Goal: Information Seeking & Learning: Check status

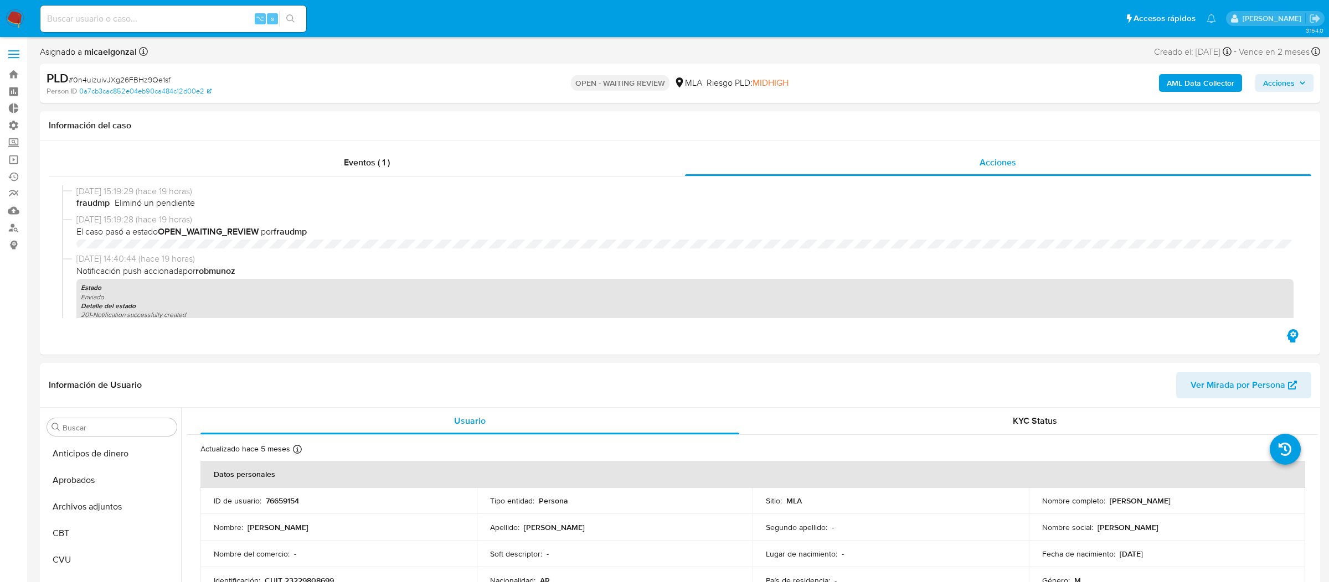
select select "10"
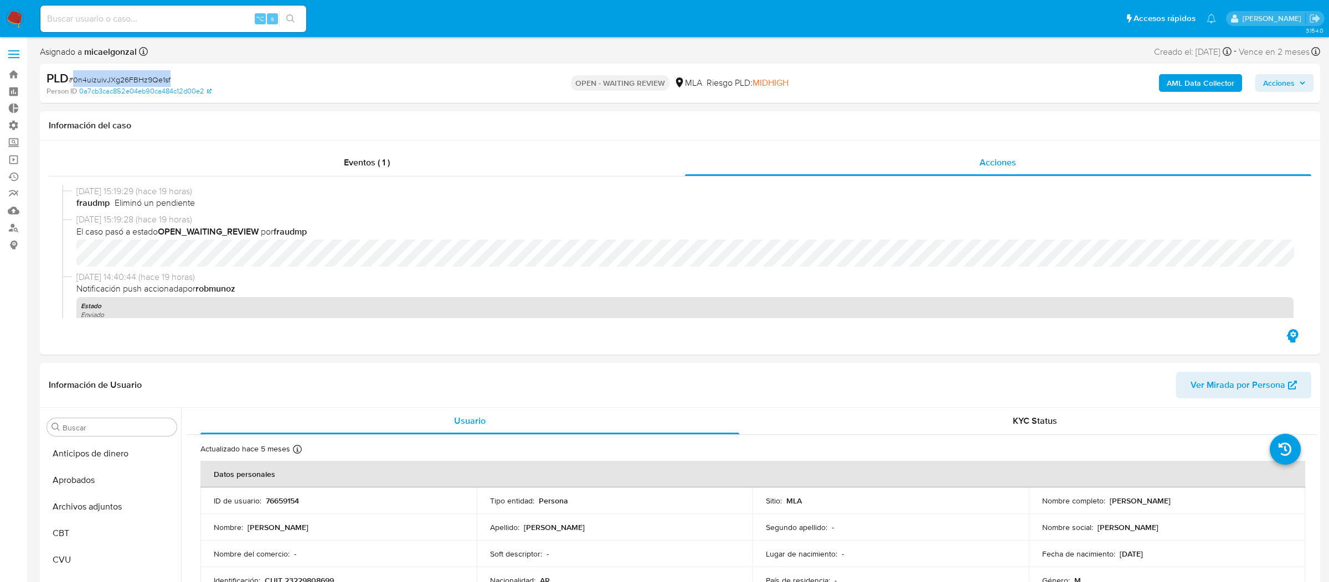
scroll to position [546, 0]
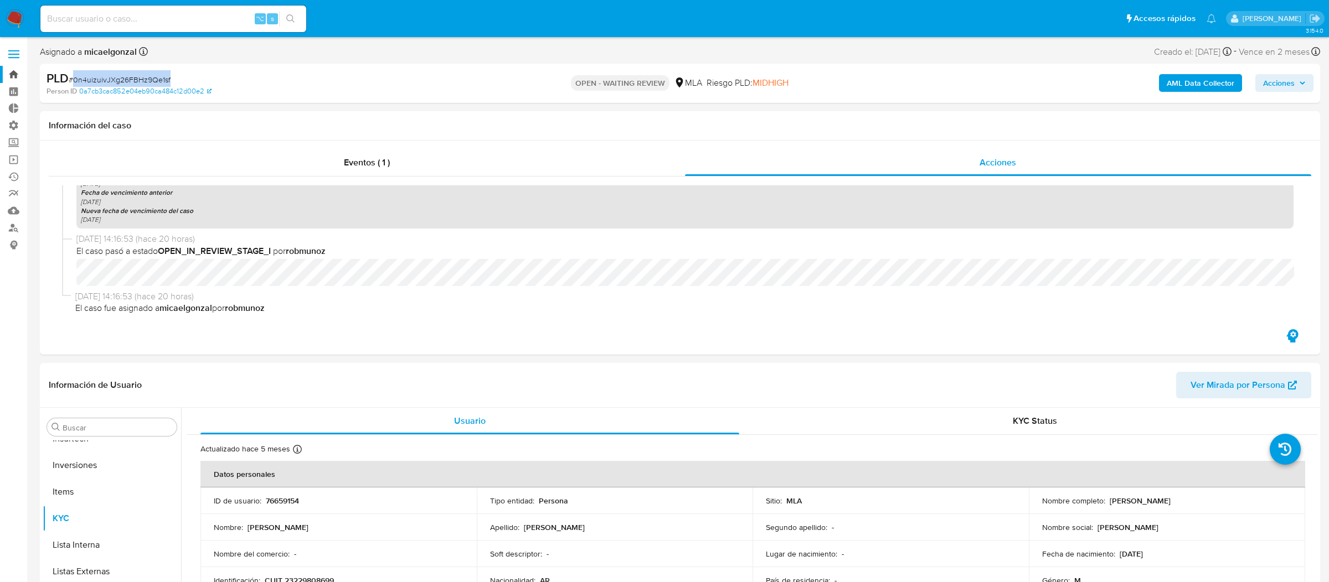
click at [2, 73] on link "Bandeja" at bounding box center [66, 74] width 132 height 17
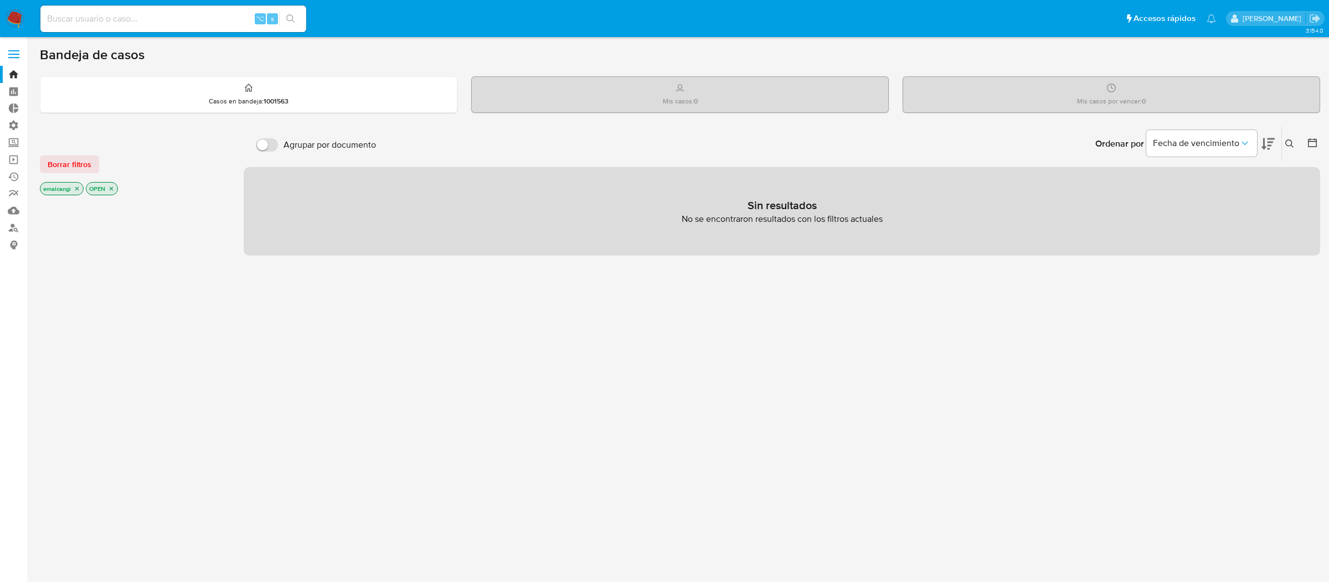
click at [79, 190] on icon "close-filter" at bounding box center [77, 188] width 7 height 7
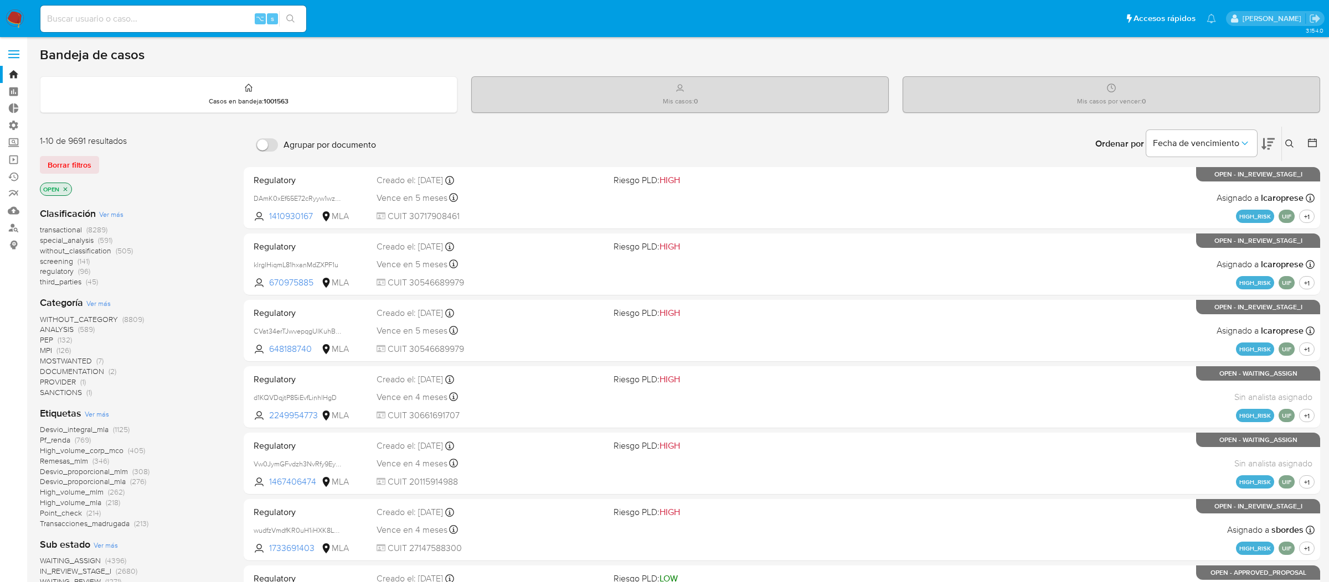
click at [66, 188] on icon "close-filter" at bounding box center [66, 189] width 4 height 4
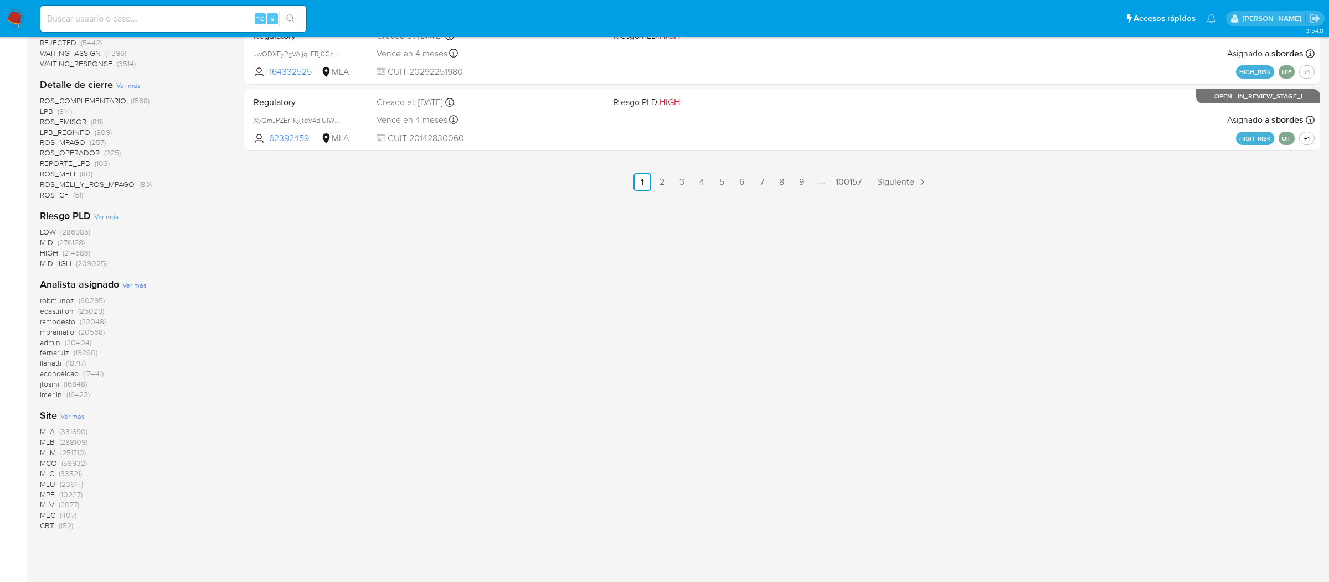
scroll to position [684, 0]
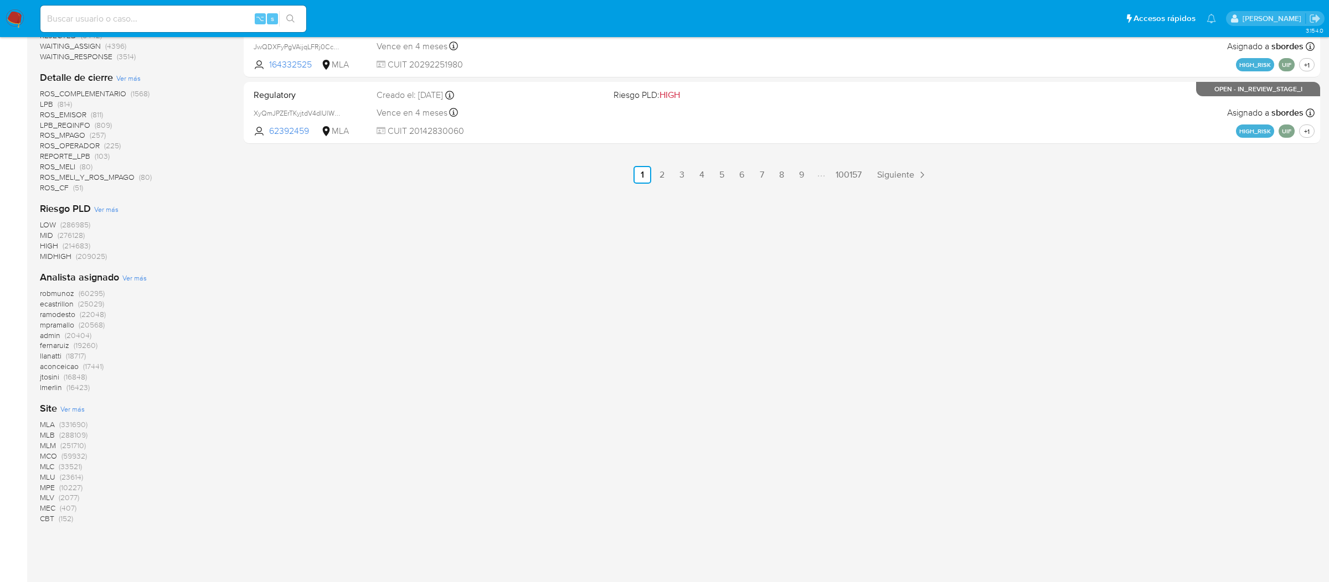
click at [47, 432] on span "MLB" at bounding box center [47, 435] width 15 height 11
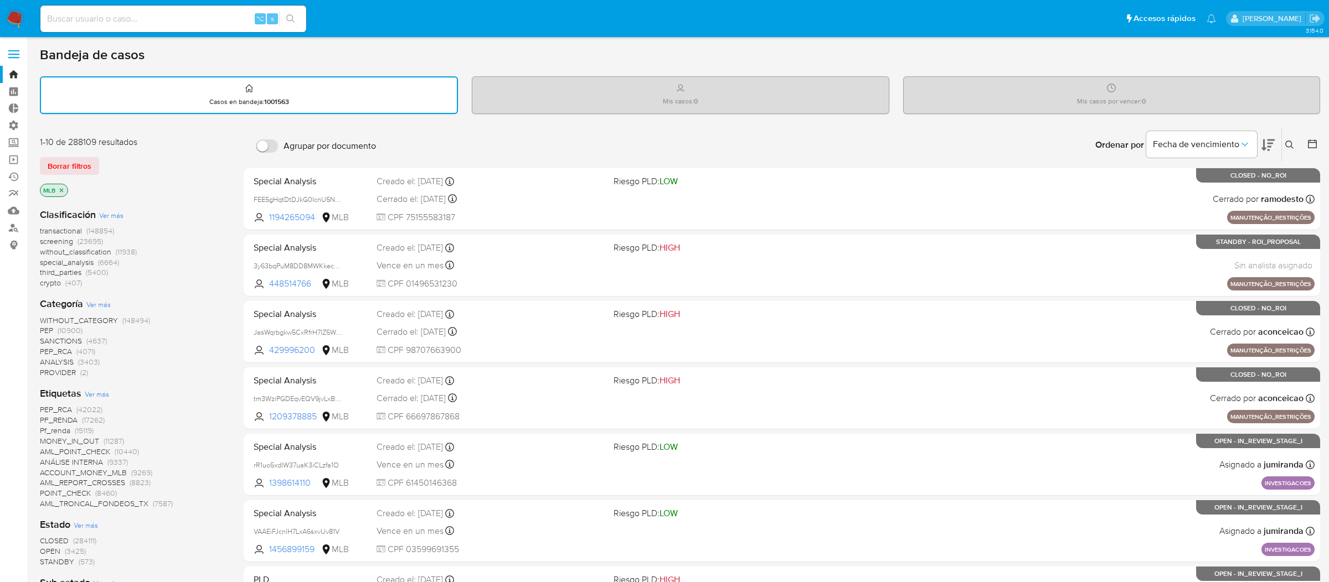
click at [76, 339] on span "SANCTIONS" at bounding box center [61, 341] width 42 height 11
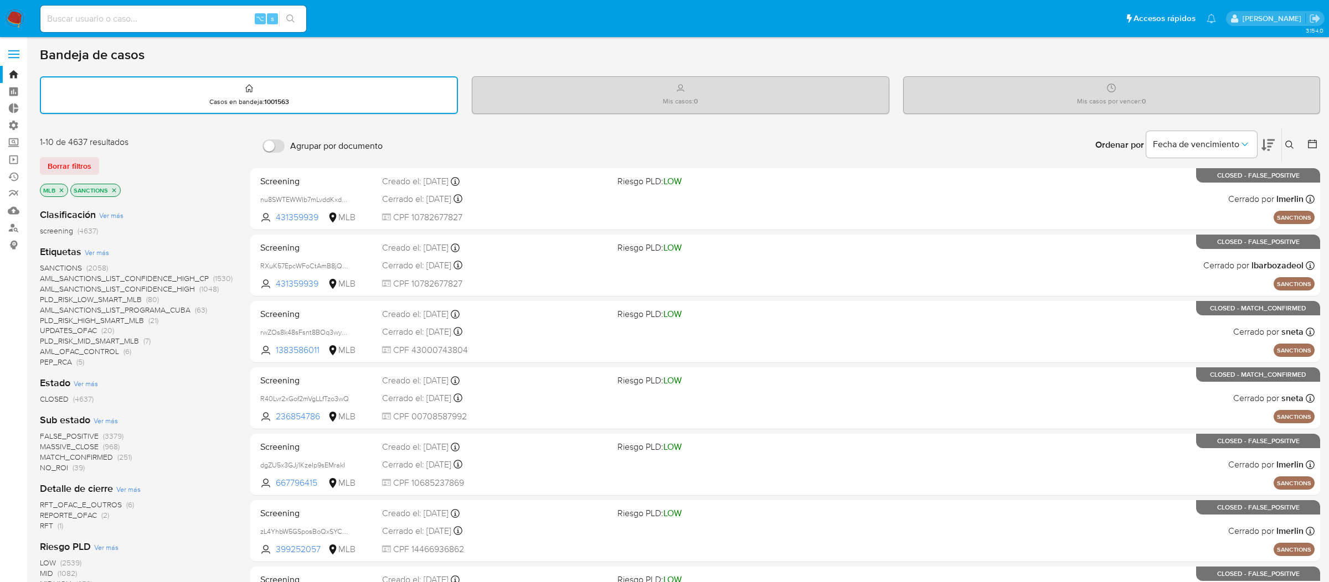
click at [96, 231] on span "(4637)" at bounding box center [88, 230] width 20 height 11
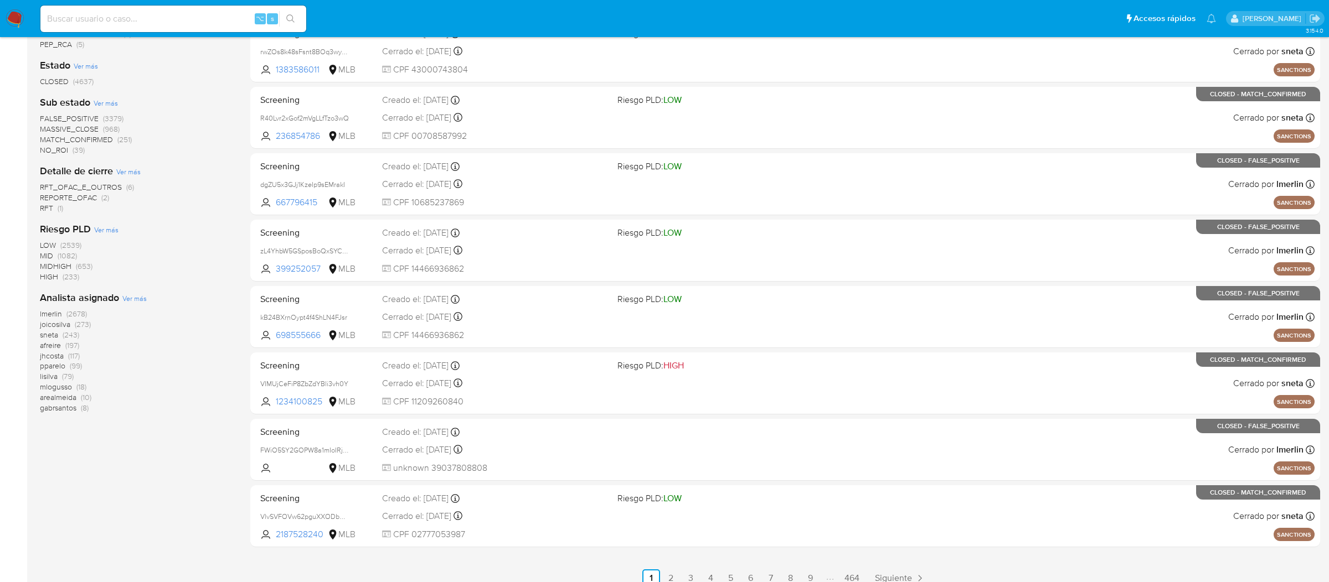
scroll to position [291, 0]
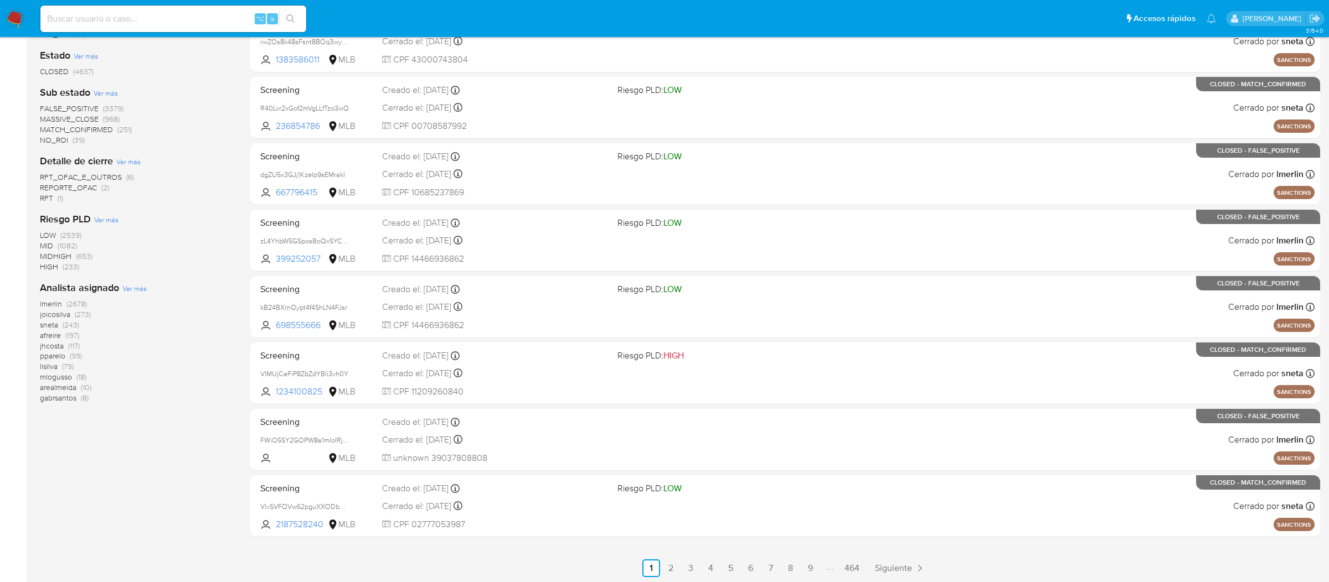
click at [1011, 97] on div "Screening R40Lvr2xGof2mVgLLfTzo3wQ 236854786 MLB Riesgo PLD: LOW Creado el: 07/…" at bounding box center [785, 108] width 1059 height 56
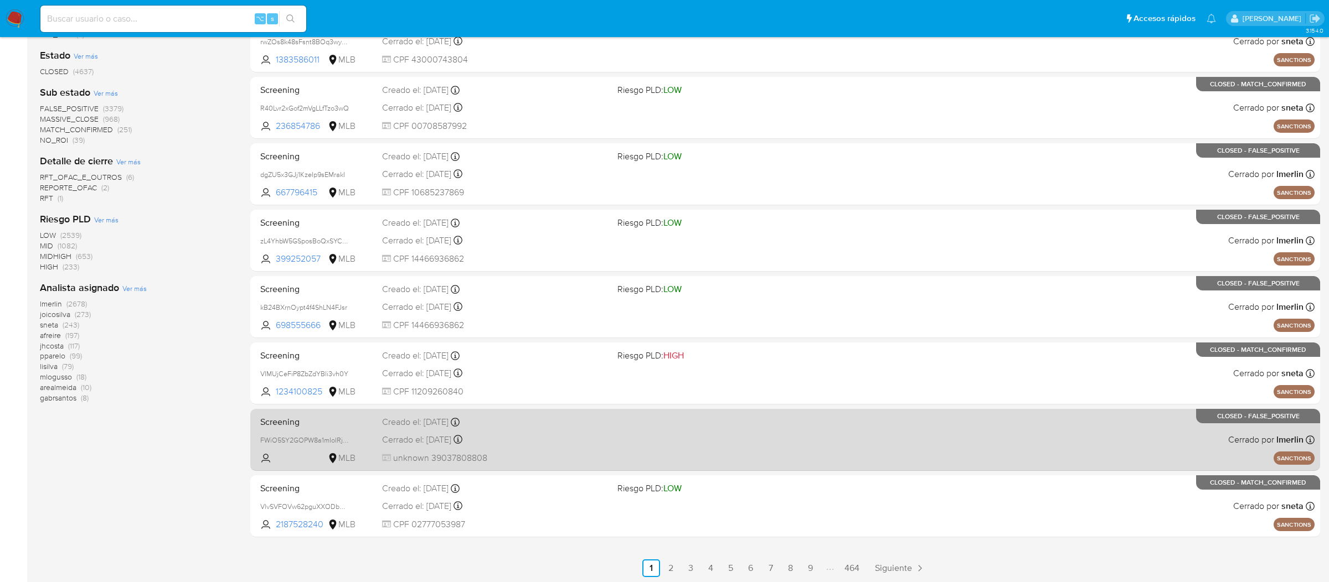
click at [845, 445] on div "Screening FWiO5SY2GOPW8a1mIoIRjzQF MLB Creado el: 06/08/2025 Creado el: 06/08/2…" at bounding box center [785, 440] width 1059 height 56
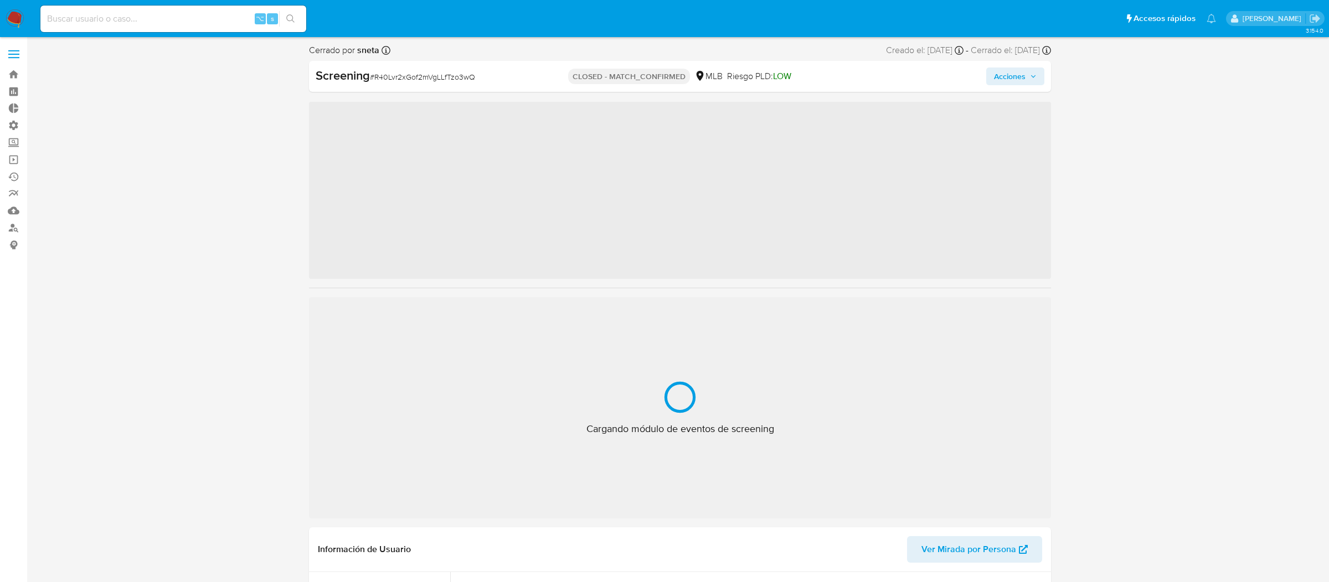
scroll to position [494, 0]
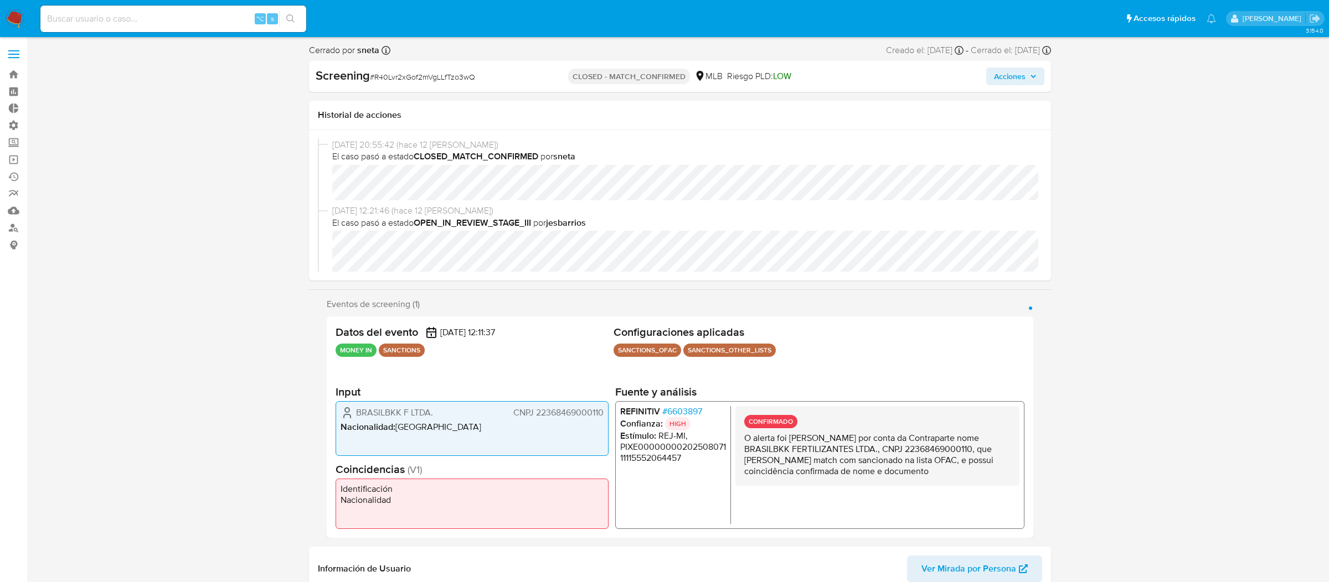
select select "10"
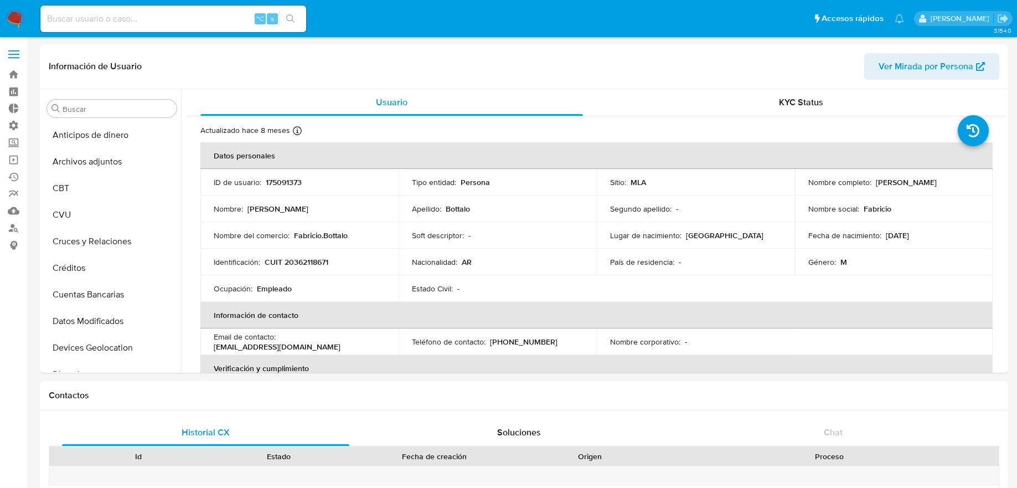
select select "10"
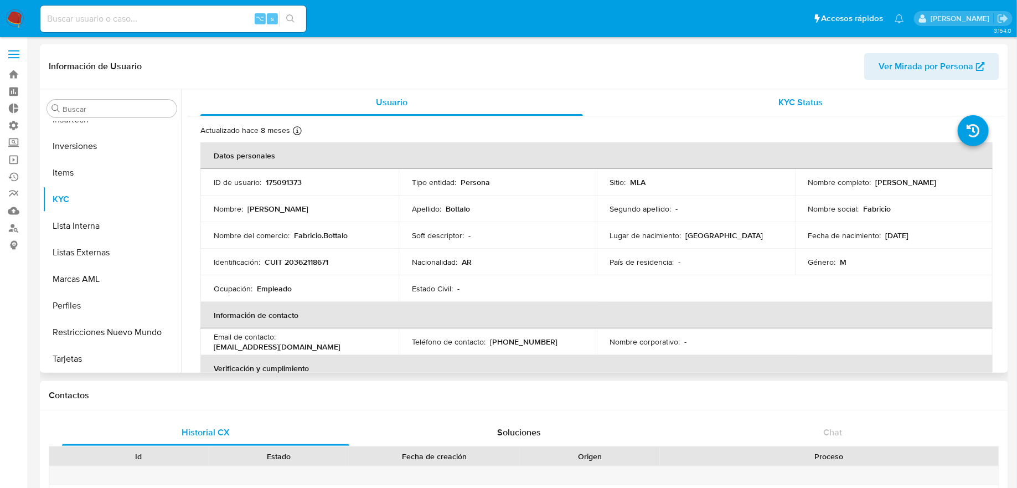
click at [754, 90] on div "KYC Status" at bounding box center [801, 102] width 383 height 27
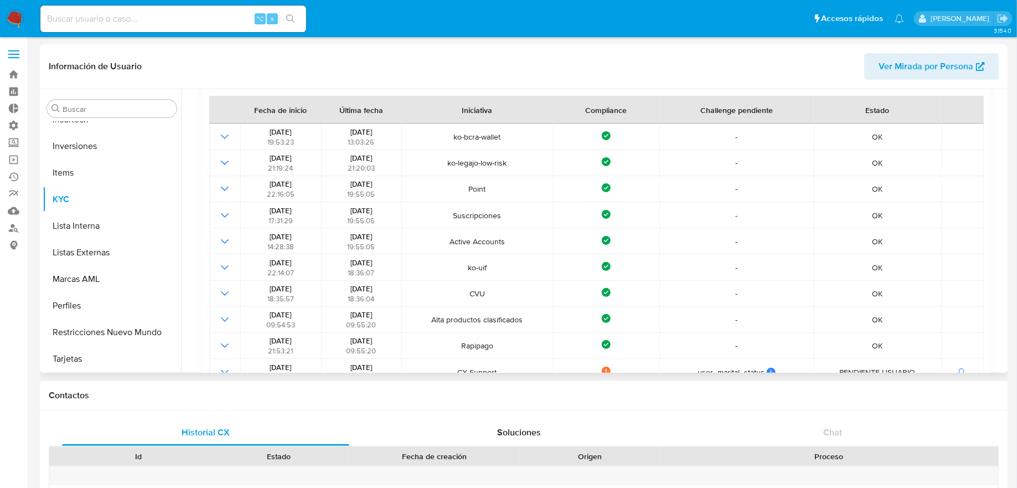
scroll to position [257, 0]
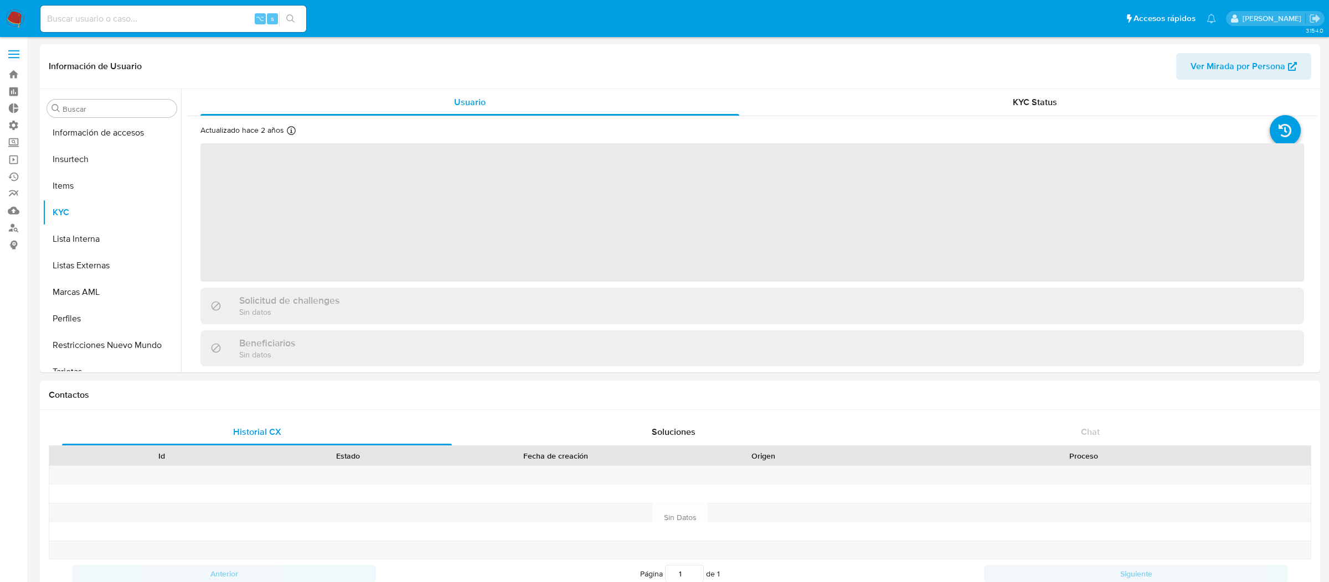
click at [197, 19] on input at bounding box center [173, 19] width 266 height 14
paste input "349760099"
type input "349760099"
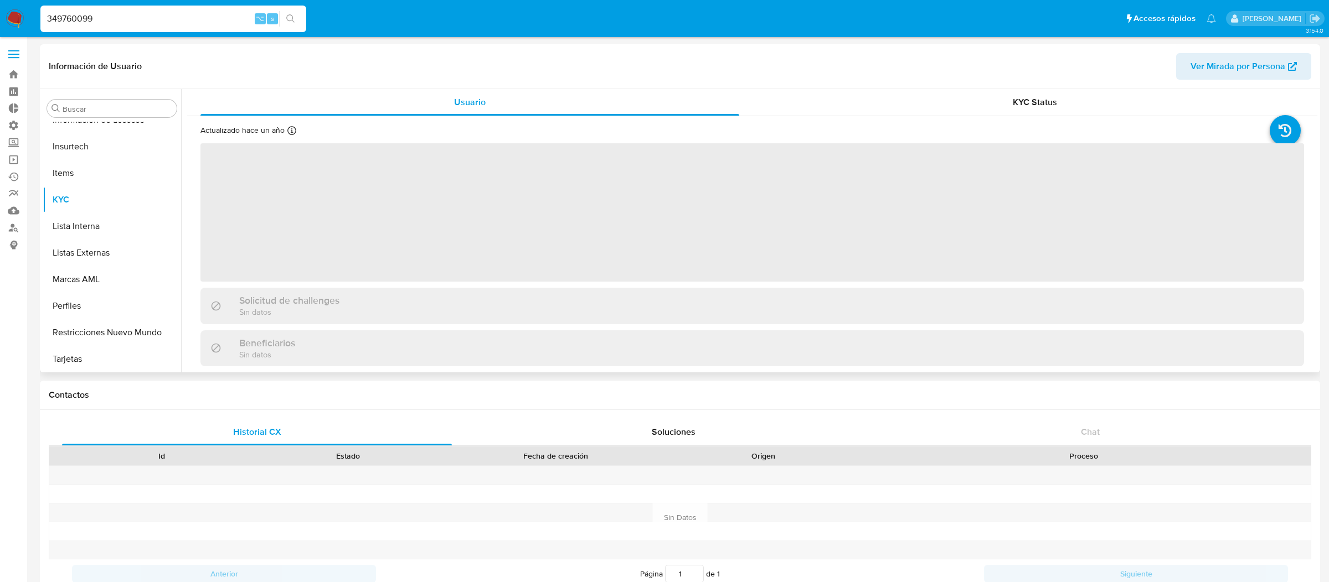
select select "10"
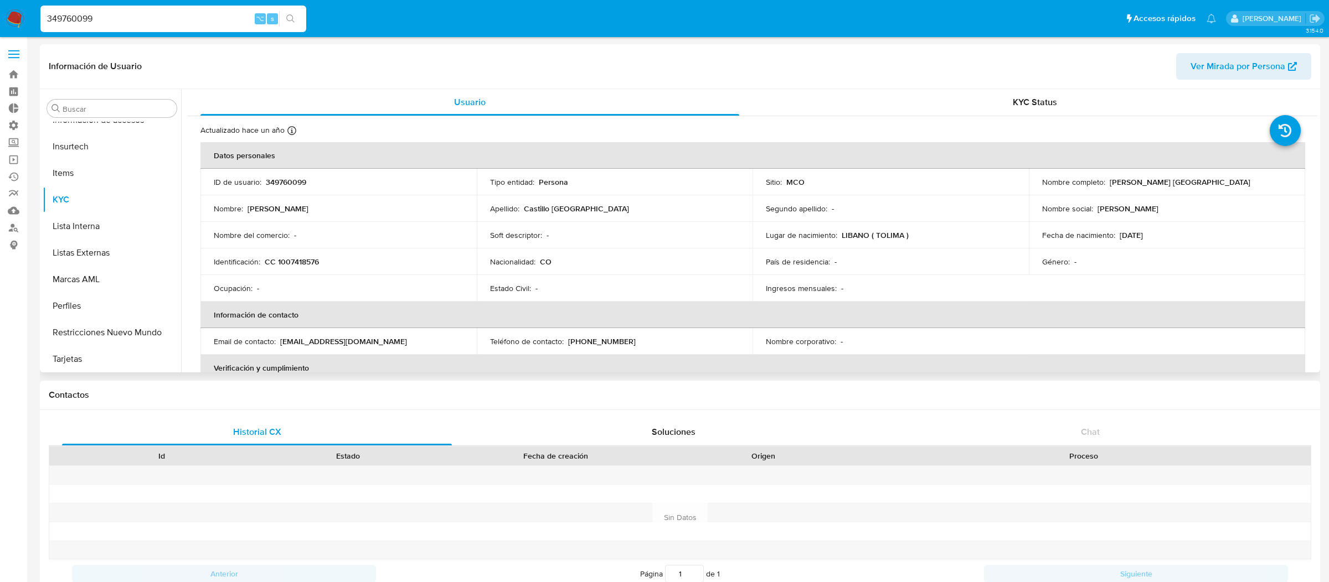
click at [901, 116] on div "Actualizado hace un año Creado: 31/08/2021 16:13:21 Actualizado: 28/03/2024 07:…" at bounding box center [752, 525] width 1130 height 819
click at [902, 114] on div "KYC Status" at bounding box center [1035, 102] width 539 height 27
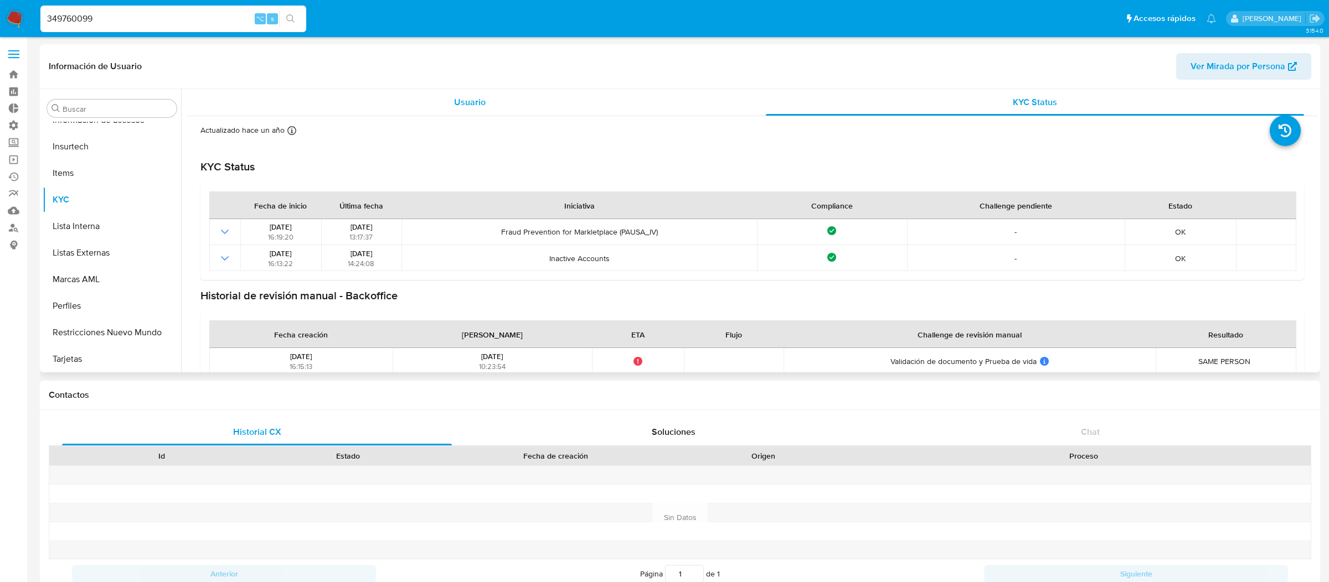
click at [649, 92] on div "Usuario" at bounding box center [469, 102] width 539 height 27
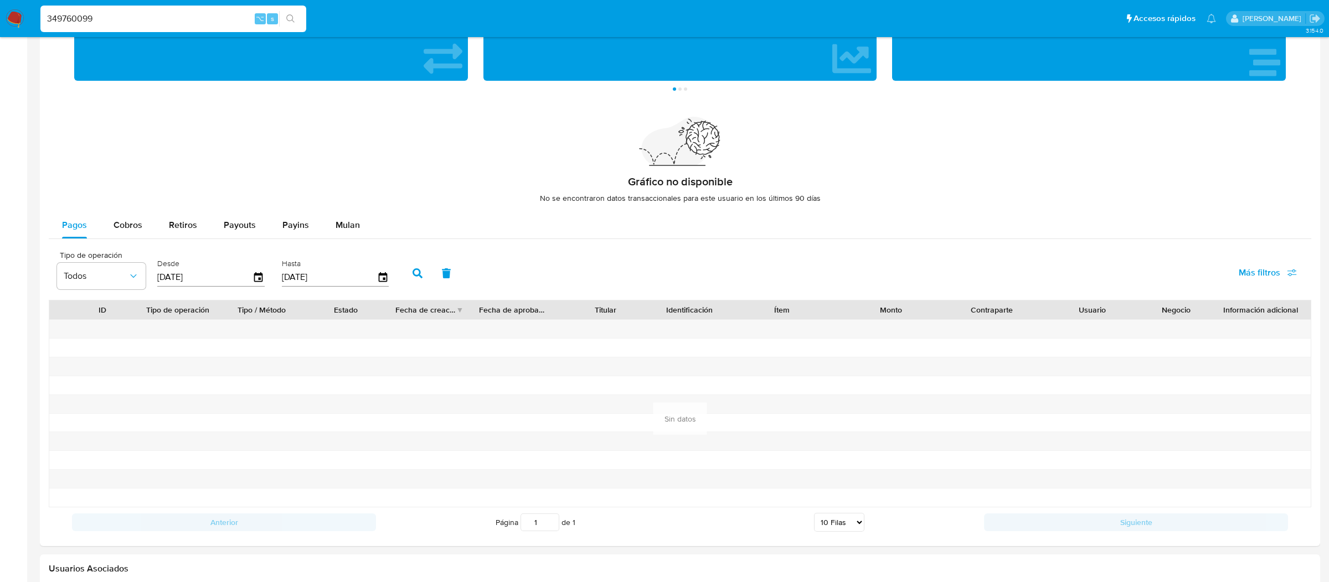
scroll to position [693, 0]
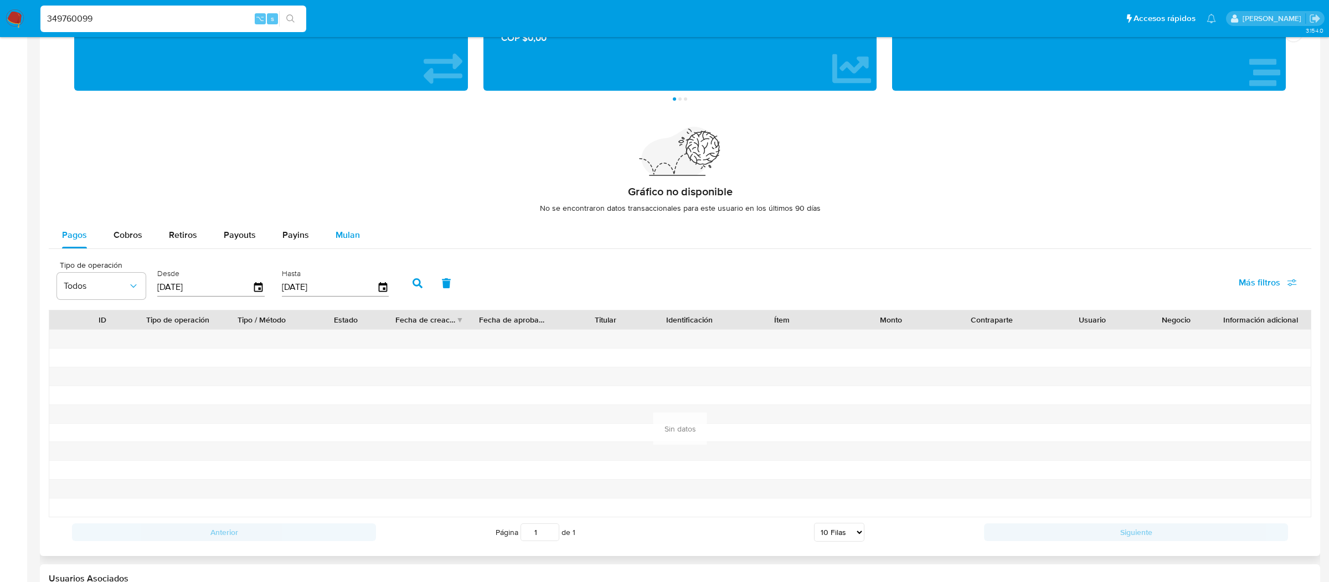
click at [359, 245] on button "Mulan" at bounding box center [347, 235] width 51 height 27
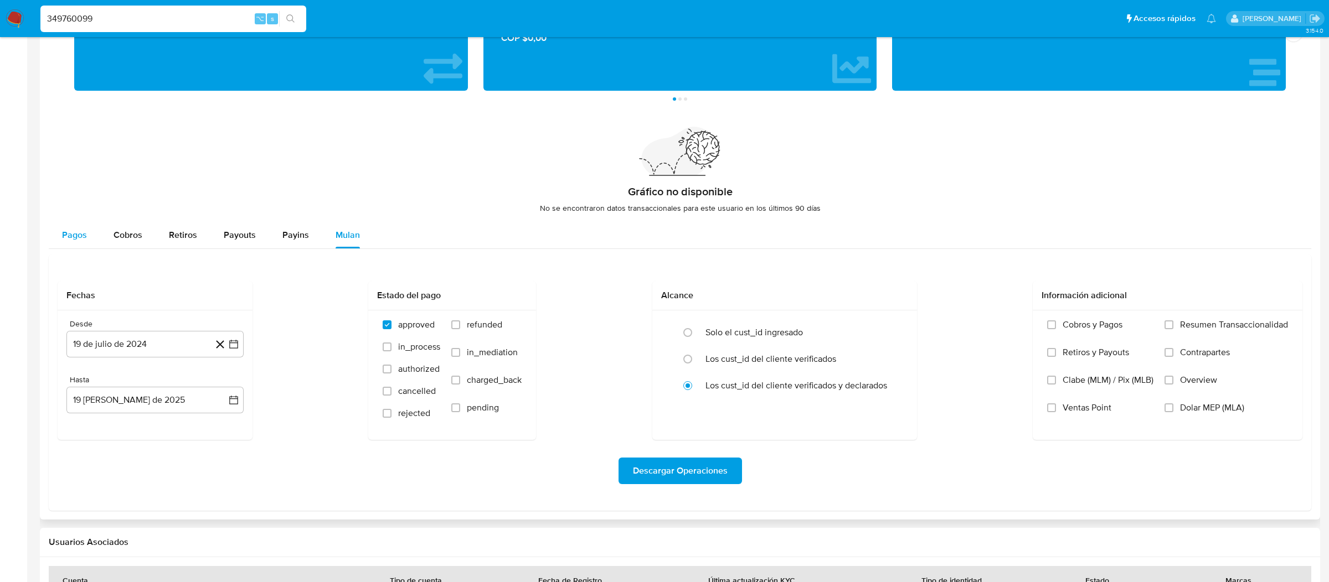
click at [77, 245] on div "Pagos" at bounding box center [74, 235] width 25 height 27
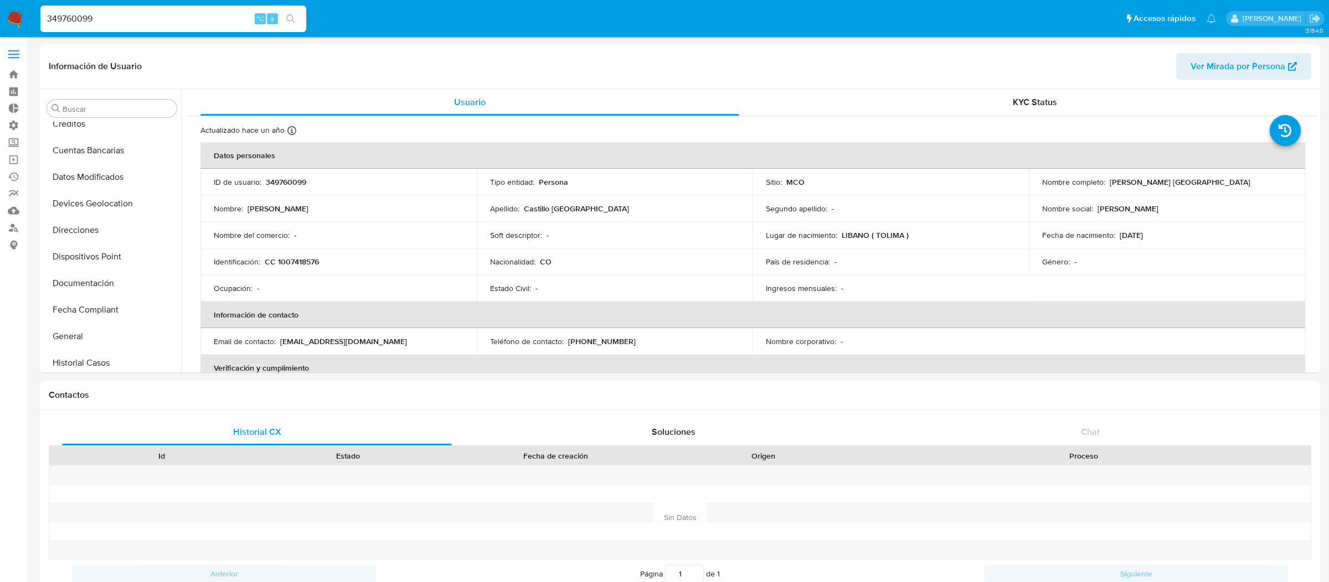
scroll to position [0, 0]
